Goal: Find specific page/section: Find specific page/section

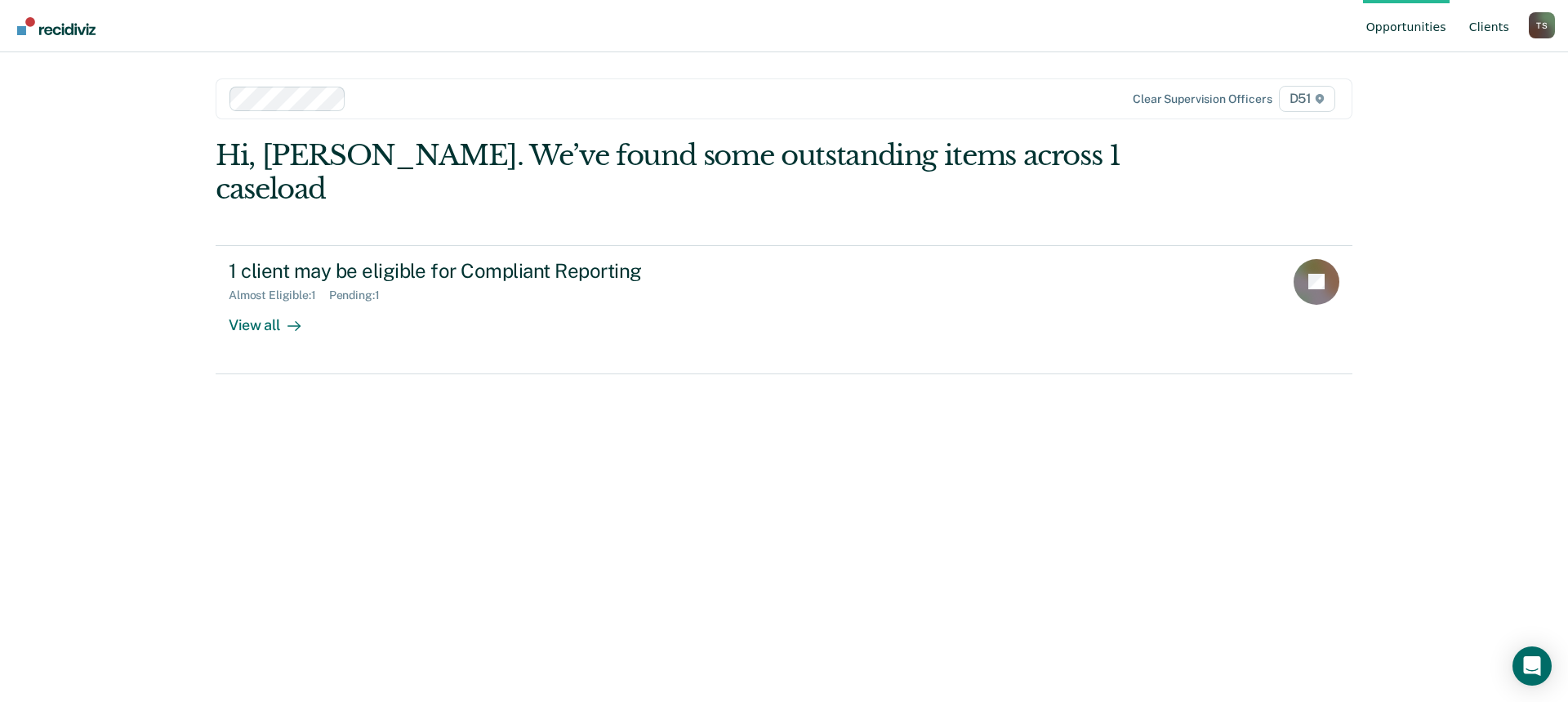
click at [1492, 29] on link "Client s" at bounding box center [1488, 26] width 46 height 52
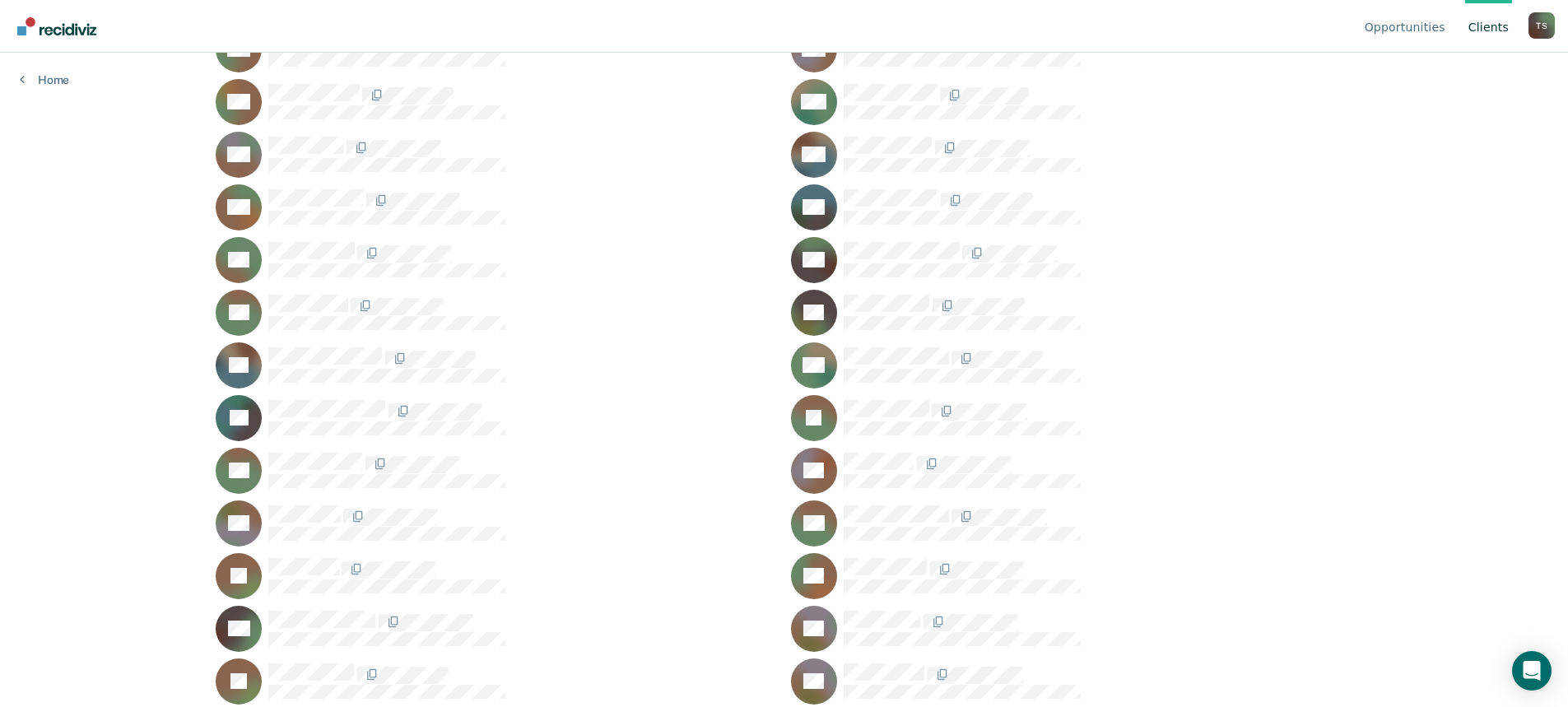
scroll to position [1810, 0]
